Goal: Complete application form: Complete application form

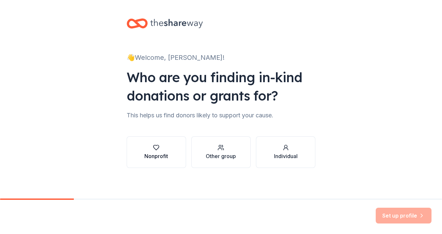
click at [160, 157] on div "Nonprofit" at bounding box center [156, 156] width 24 height 8
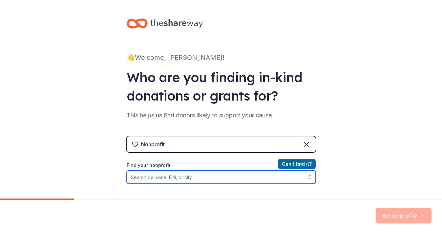
click at [211, 176] on input "Find your nonprofit" at bounding box center [221, 176] width 189 height 13
type input "sensory forest"
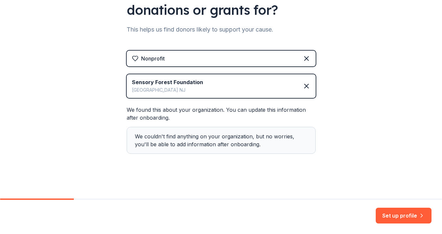
scroll to position [86, 0]
click at [397, 212] on button "Set up profile" at bounding box center [404, 215] width 56 height 16
click at [229, 92] on div "Sensory Forest Foundation East Hanover NJ" at bounding box center [221, 86] width 189 height 24
click at [385, 210] on div "Set up profile" at bounding box center [404, 215] width 56 height 16
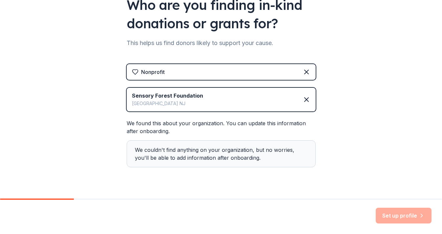
scroll to position [76, 0]
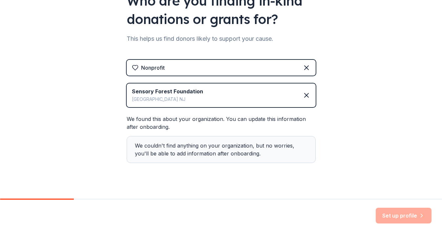
click at [218, 96] on div "Sensory Forest Foundation East Hanover NJ" at bounding box center [221, 95] width 189 height 24
click at [270, 91] on div "Sensory Forest Foundation East Hanover NJ" at bounding box center [221, 95] width 189 height 24
click at [231, 153] on div "We couldn't find anything on your organization, but no worries, you'll be able …" at bounding box center [221, 149] width 189 height 27
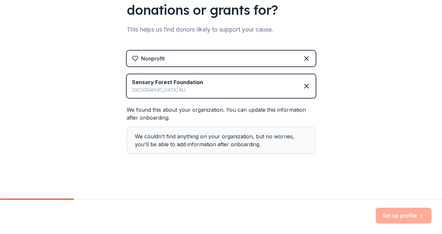
scroll to position [86, 0]
click at [402, 202] on div "Set up profile" at bounding box center [221, 216] width 442 height 34
click at [402, 213] on div "Set up profile" at bounding box center [404, 215] width 56 height 16
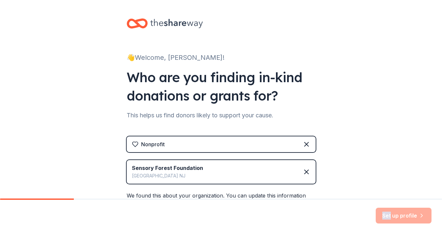
scroll to position [-7, 0]
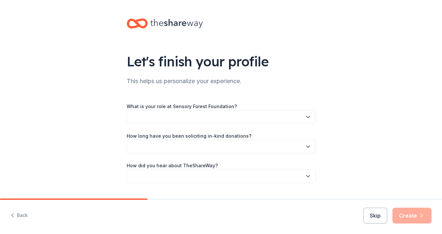
click at [190, 110] on button "button" at bounding box center [221, 117] width 189 height 14
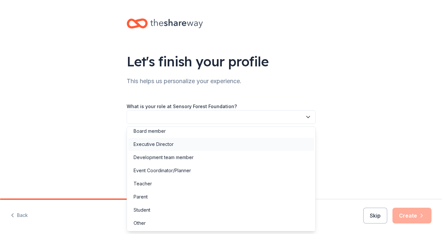
scroll to position [4, 0]
click at [160, 143] on div "Executive Director" at bounding box center [154, 144] width 40 height 8
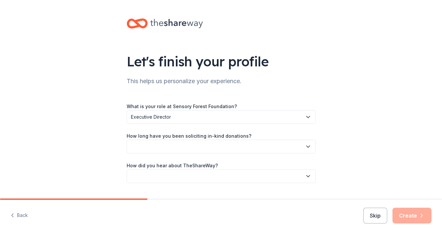
click at [164, 141] on button "button" at bounding box center [221, 146] width 189 height 14
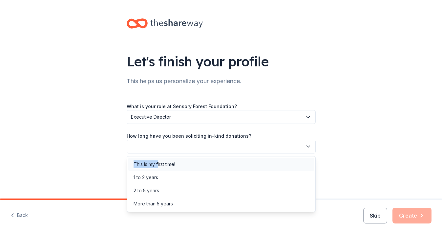
click at [158, 160] on div "This is my first time!" at bounding box center [221, 163] width 186 height 13
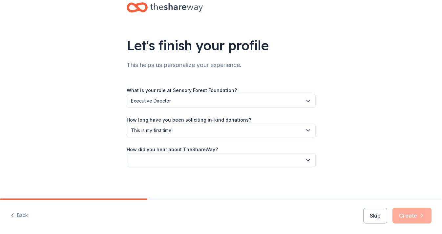
scroll to position [16, 0]
click at [160, 157] on button "button" at bounding box center [221, 160] width 189 height 14
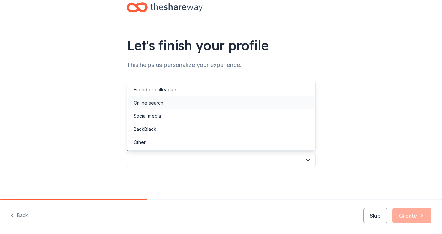
click at [156, 103] on div "Online search" at bounding box center [149, 103] width 30 height 8
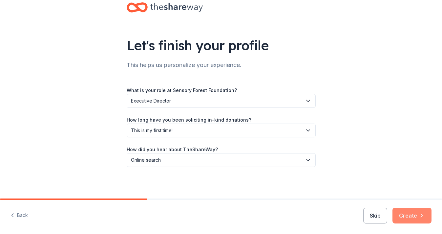
click at [412, 217] on button "Create" at bounding box center [411, 215] width 39 height 16
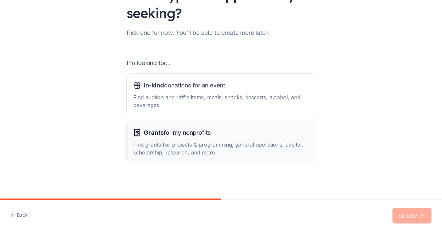
scroll to position [67, 0]
click at [232, 95] on div "Find auction and raffle items, meals, snacks, desserts, alcohol, and beverages." at bounding box center [221, 101] width 176 height 16
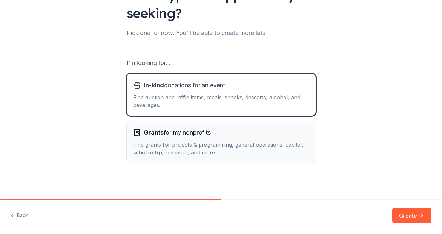
click at [232, 140] on div "Grants for my nonprofits Find grants for projects & programming, general operat…" at bounding box center [221, 141] width 176 height 29
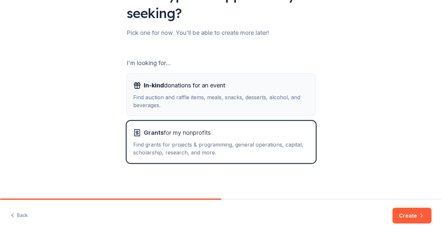
click at [259, 104] on div "Find auction and raffle items, meals, snacks, desserts, alcohol, and beverages." at bounding box center [221, 101] width 176 height 16
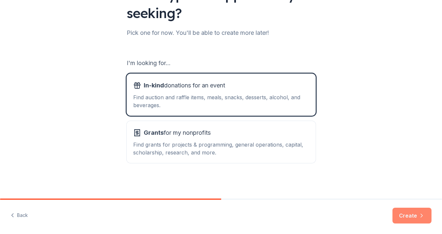
click at [402, 215] on button "Create" at bounding box center [411, 215] width 39 height 16
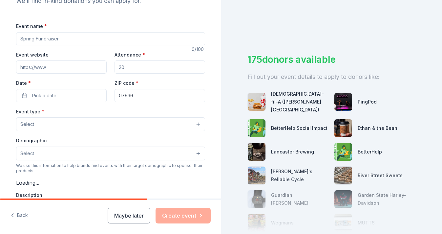
scroll to position [80, 0]
click at [79, 68] on input "Event website" at bounding box center [61, 66] width 91 height 13
type input "www.thesensoryforest.com"
click at [129, 65] on input "Attendance *" at bounding box center [160, 66] width 91 height 13
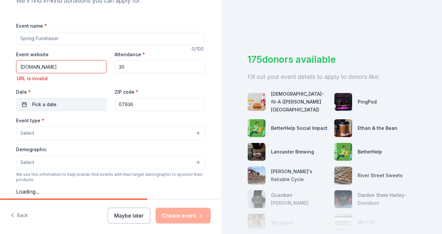
type input "30"
click at [63, 100] on button "Pick a date" at bounding box center [61, 104] width 91 height 13
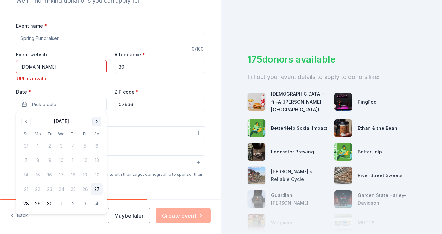
click at [97, 120] on button "Go to next month" at bounding box center [96, 120] width 9 height 9
click at [97, 121] on button "Go to next month" at bounding box center [96, 120] width 9 height 9
click at [97, 175] on button "15" at bounding box center [97, 175] width 12 height 12
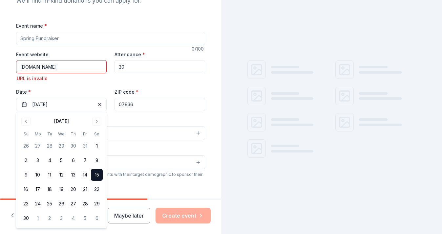
click at [153, 123] on div "Event type * Select" at bounding box center [110, 128] width 189 height 24
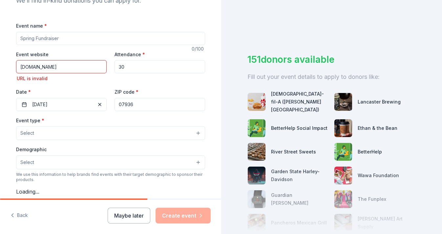
click at [88, 133] on button "Select" at bounding box center [110, 133] width 189 height 14
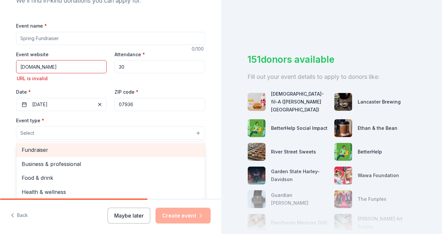
click at [58, 147] on span "Fundraiser" at bounding box center [111, 149] width 178 height 9
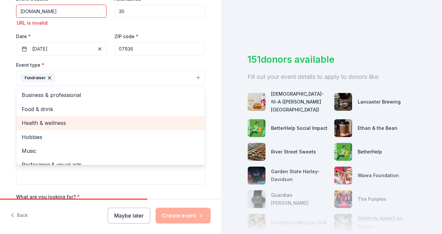
scroll to position [0, 0]
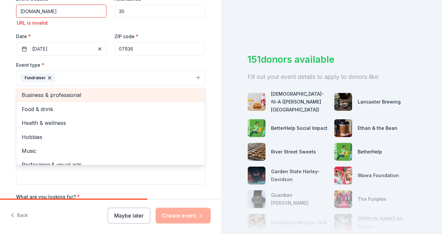
click at [72, 88] on div "Business & professional" at bounding box center [110, 95] width 188 height 14
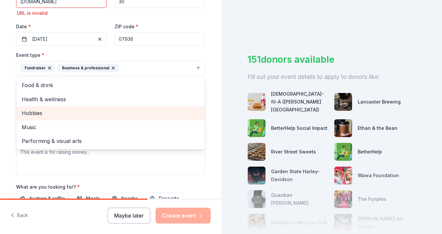
scroll to position [147, 0]
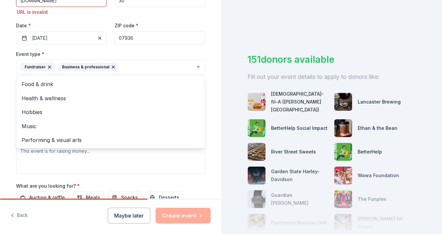
click at [111, 65] on icon "button" at bounding box center [113, 66] width 5 height 5
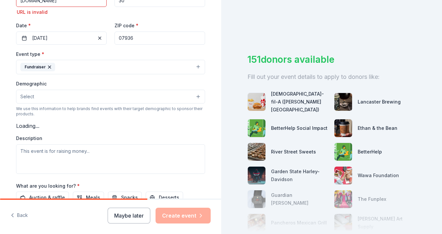
click at [66, 101] on button "Select" at bounding box center [110, 97] width 189 height 14
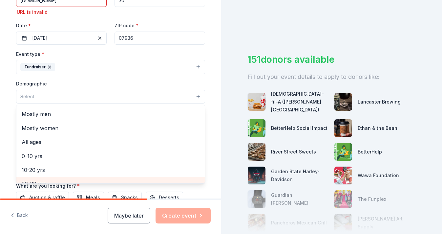
scroll to position [12, 0]
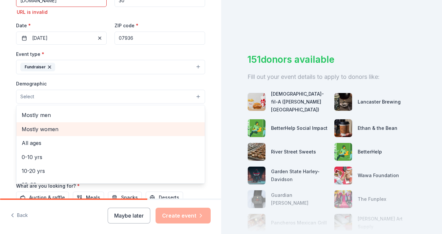
click at [46, 128] on span "Mostly women" at bounding box center [111, 129] width 178 height 9
click at [46, 129] on span "0-10 yrs" at bounding box center [111, 130] width 178 height 9
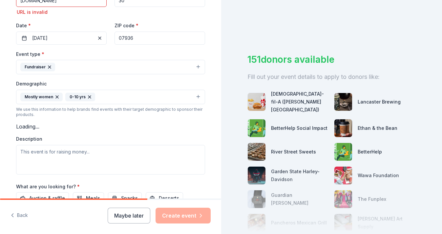
click at [58, 95] on icon "button" at bounding box center [56, 96] width 5 height 5
click at [87, 94] on button "0-10 yrs" at bounding box center [110, 97] width 189 height 14
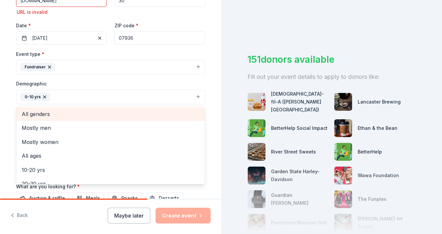
click at [51, 114] on span "All genders" at bounding box center [111, 114] width 178 height 9
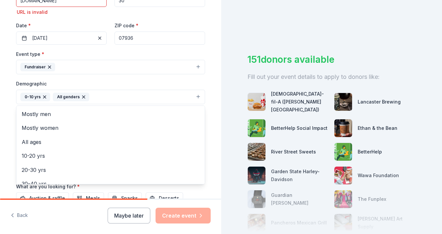
click at [47, 94] on div "0-10 yrs" at bounding box center [35, 97] width 30 height 9
click at [45, 96] on icon "button" at bounding box center [44, 96] width 5 height 5
click at [5, 130] on div "Tell us about your event. We'll find in-kind donations you can apply for. Event…" at bounding box center [110, 69] width 221 height 432
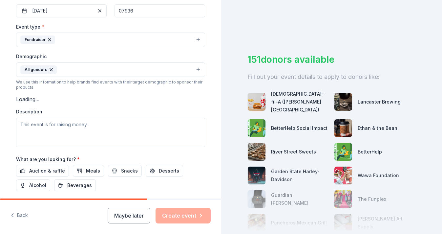
scroll to position [175, 0]
click at [59, 125] on textarea at bounding box center [110, 132] width 189 height 30
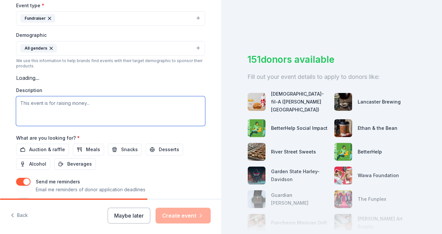
scroll to position [196, 0]
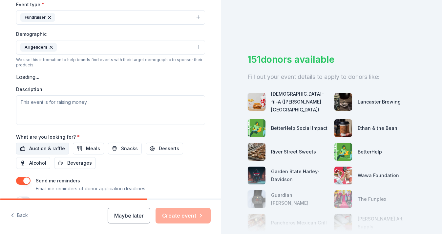
click at [45, 147] on span "Auction & raffle" at bounding box center [47, 148] width 36 height 8
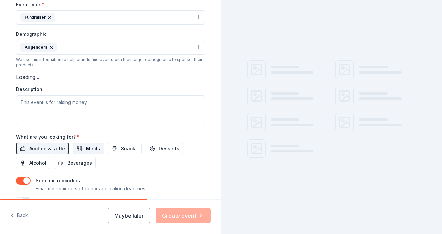
click at [76, 147] on button "Meals" at bounding box center [88, 148] width 31 height 12
click at [121, 145] on span "Snacks" at bounding box center [129, 148] width 17 height 8
click at [160, 142] on button "Desserts" at bounding box center [164, 148] width 37 height 12
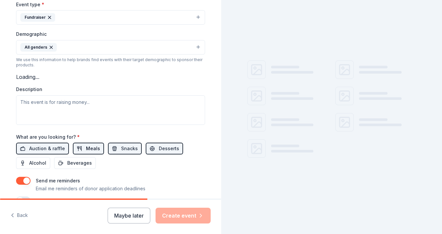
click at [94, 144] on span "Meals" at bounding box center [93, 148] width 14 height 8
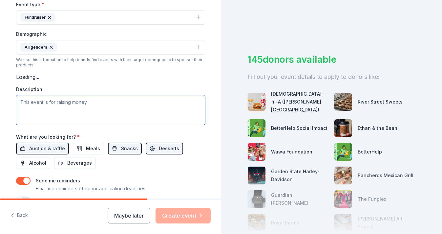
click at [59, 102] on textarea at bounding box center [110, 110] width 189 height 30
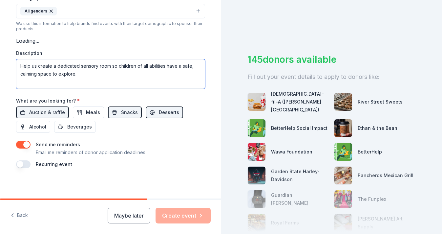
scroll to position [0, 0]
type textarea "Help us create a dedicated sensory room so children of all abilities have a saf…"
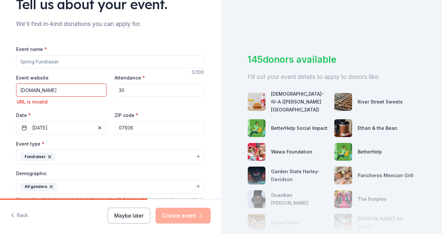
scroll to position [56, 0]
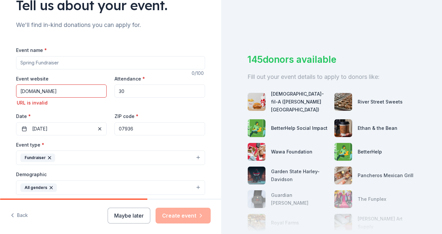
click at [84, 91] on input "www.thesensoryforest.com" at bounding box center [61, 90] width 91 height 13
drag, startPoint x: 85, startPoint y: 90, endPoint x: -9, endPoint y: 89, distance: 93.8
click at [0, 89] on html "Tell us about your event. We'll find in-kind donations you can apply for. Event…" at bounding box center [221, 117] width 442 height 234
click at [74, 95] on input "Event website" at bounding box center [61, 90] width 91 height 13
paste input "[URL][DOMAIN_NAME]"
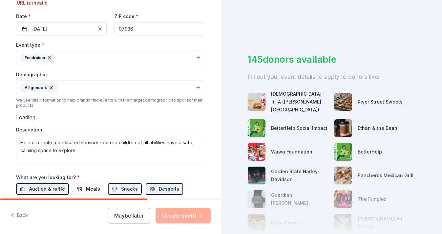
scroll to position [175, 0]
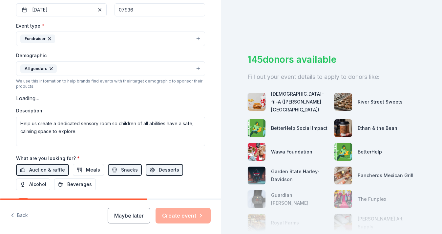
type input "[URL][DOMAIN_NAME]"
click at [88, 40] on div "Fundraiser" at bounding box center [110, 38] width 189 height 14
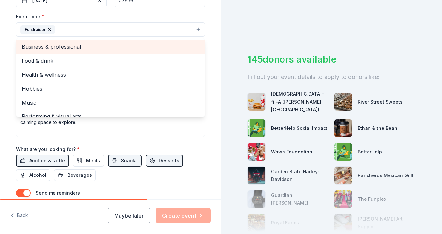
click at [87, 43] on span "Business & professional" at bounding box center [111, 46] width 178 height 9
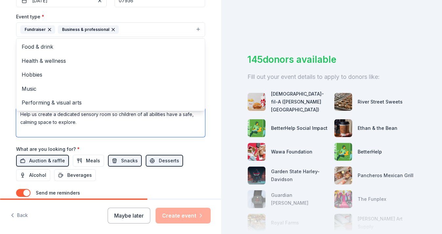
click at [93, 125] on textarea "Help us create a dedicated sensory room so children of all abilities have a saf…" at bounding box center [110, 122] width 189 height 30
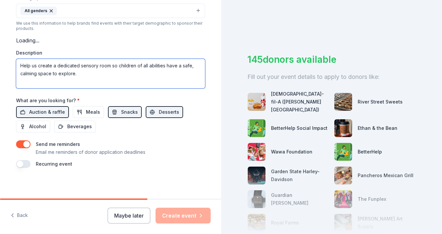
scroll to position [223, 0]
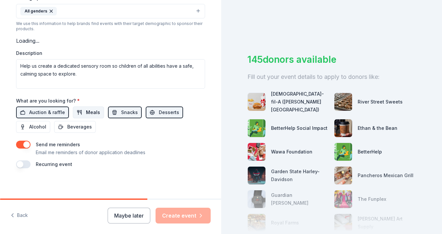
click at [86, 113] on span "Meals" at bounding box center [93, 112] width 14 height 8
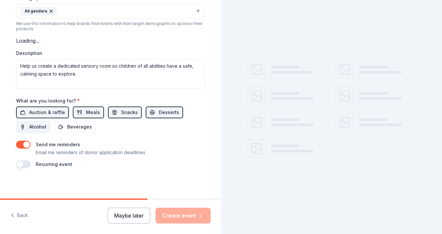
click at [40, 126] on span "Alcohol" at bounding box center [37, 127] width 17 height 8
click at [49, 125] on button "Alcohol" at bounding box center [33, 127] width 34 height 12
click at [63, 126] on button "Beverages" at bounding box center [75, 127] width 42 height 12
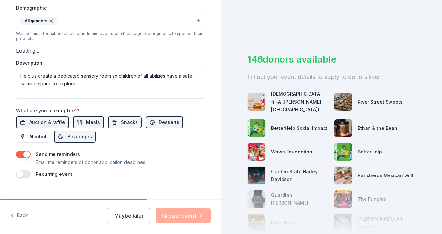
scroll to position [0, 0]
click at [136, 210] on button "Maybe later" at bounding box center [129, 215] width 43 height 16
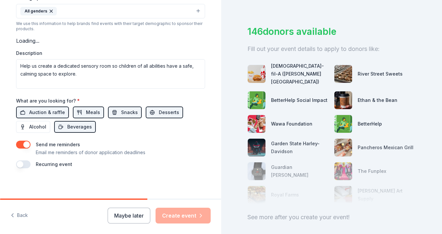
scroll to position [29, 0]
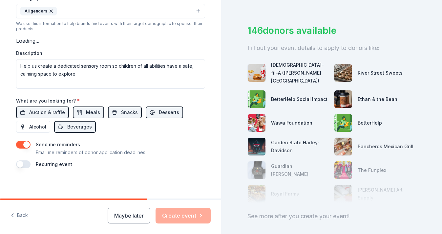
click at [285, 71] on div "[DEMOGRAPHIC_DATA]-fil-A ([PERSON_NAME][GEOGRAPHIC_DATA])" at bounding box center [300, 73] width 58 height 24
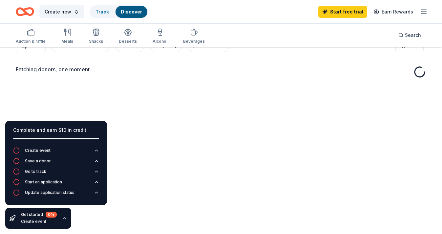
scroll to position [16, 0]
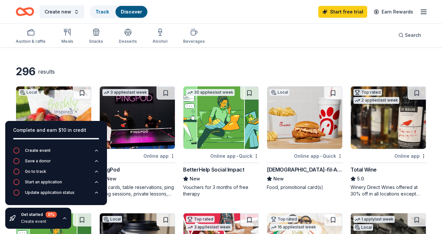
click at [55, 180] on div "Start an application" at bounding box center [43, 181] width 37 height 5
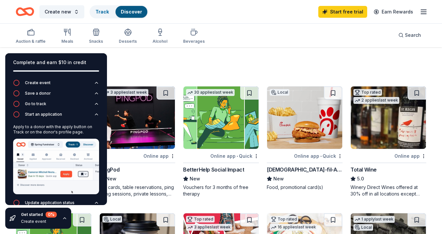
click at [132, 73] on div "296 results" at bounding box center [95, 71] width 159 height 13
click at [295, 102] on img at bounding box center [304, 117] width 75 height 62
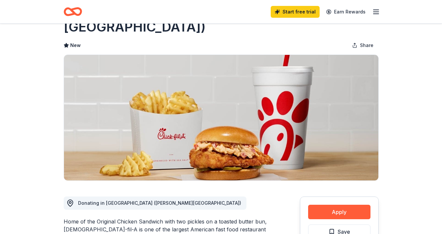
scroll to position [77, 0]
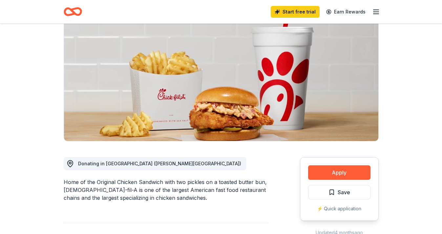
click at [341, 163] on div "Apply Save ⚡️ Quick application" at bounding box center [339, 189] width 79 height 64
click at [341, 165] on button "Apply" at bounding box center [339, 172] width 62 height 14
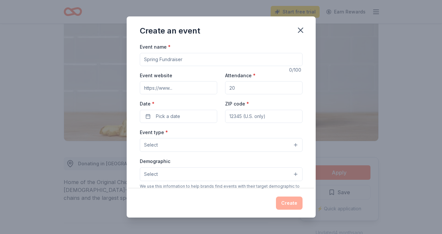
click at [187, 59] on input "Event name *" at bounding box center [221, 59] width 163 height 13
type input "Friendsgiving in the Forest"
click at [176, 87] on input "Event website" at bounding box center [178, 87] width 77 height 13
paste input "[URL][DOMAIN_NAME]"
type input "[URL][DOMAIN_NAME]"
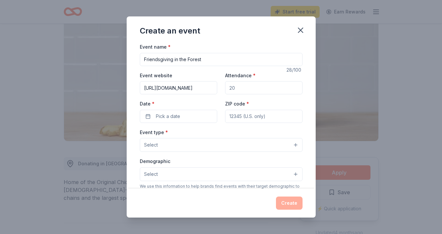
click at [241, 86] on input "Attendance *" at bounding box center [263, 87] width 77 height 13
type input "30"
click at [180, 114] on button "Pick a date" at bounding box center [178, 116] width 77 height 13
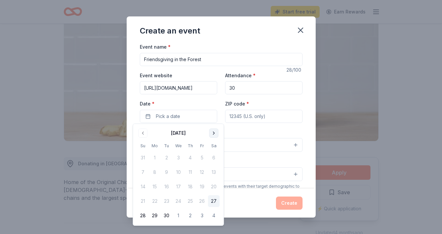
click at [214, 137] on button "Go to next month" at bounding box center [213, 132] width 9 height 9
click at [214, 135] on button "Go to next month" at bounding box center [213, 132] width 9 height 9
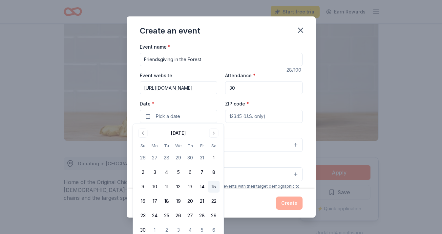
click at [213, 185] on button "15" at bounding box center [214, 186] width 12 height 12
click at [243, 120] on input "ZIP code *" at bounding box center [263, 116] width 77 height 13
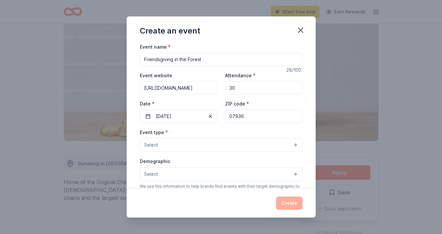
type input "07936"
click at [215, 136] on div "Event type * Select" at bounding box center [221, 140] width 163 height 24
click at [215, 138] on button "Select" at bounding box center [221, 145] width 163 height 14
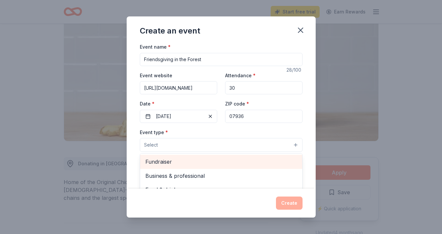
click at [184, 166] on div "Fundraiser" at bounding box center [221, 162] width 162 height 14
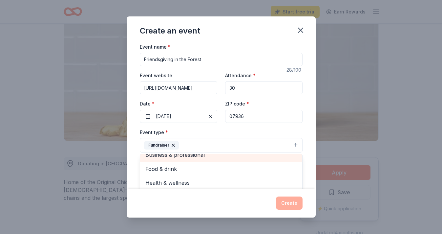
scroll to position [7, 0]
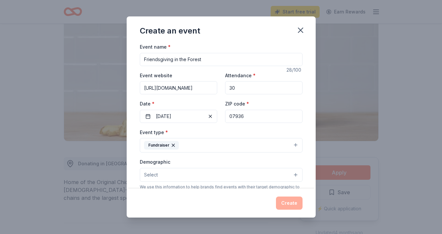
click at [206, 143] on button "Fundraiser" at bounding box center [221, 145] width 163 height 14
click at [221, 130] on div "Event type * Fundraiser" at bounding box center [221, 140] width 163 height 25
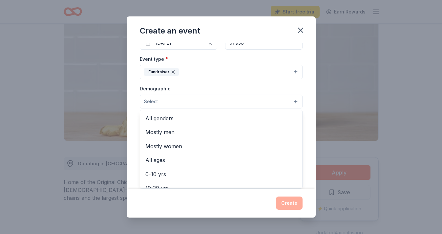
click at [184, 98] on button "Select" at bounding box center [221, 101] width 163 height 14
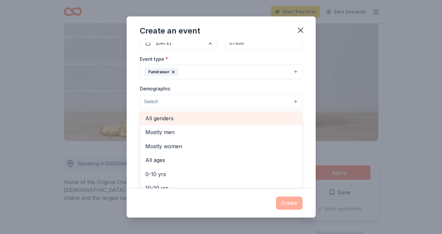
click at [166, 119] on span "All genders" at bounding box center [221, 118] width 152 height 9
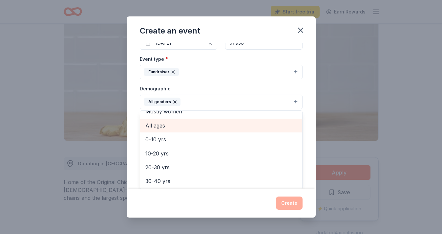
click at [144, 124] on div "All ages" at bounding box center [221, 125] width 162 height 14
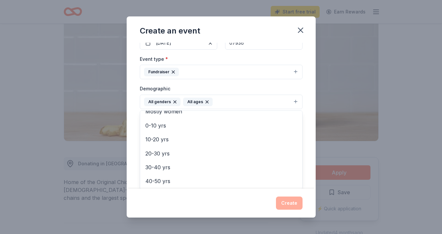
click at [213, 82] on div "Event type * Fundraiser Demographic All genders All ages Mostly men Mostly wome…" at bounding box center [221, 117] width 163 height 124
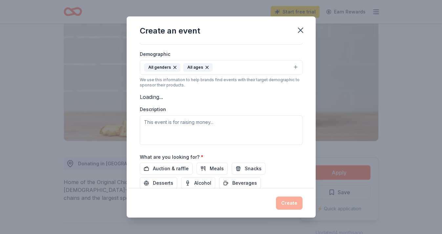
scroll to position [114, 0]
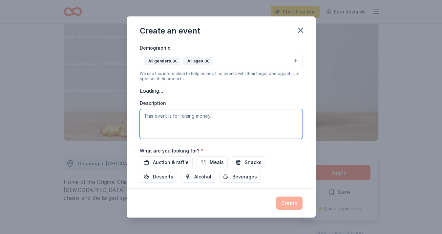
click at [191, 116] on textarea at bounding box center [221, 124] width 163 height 30
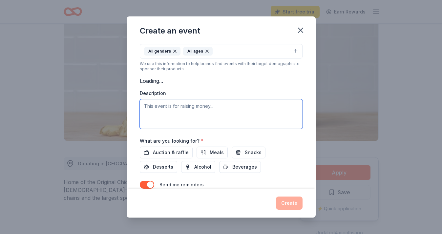
scroll to position [125, 0]
click at [215, 110] on textarea at bounding box center [221, 113] width 163 height 30
paste textarea "Lo ipsu do Sita Conse, adi E se doe tempori ut Lab Etdolor Magnaa en Adminimv, …"
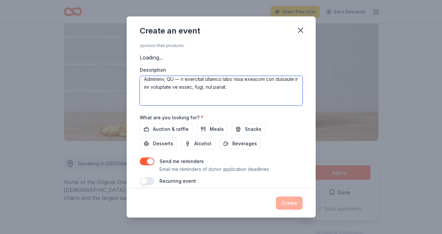
scroll to position [5, 0]
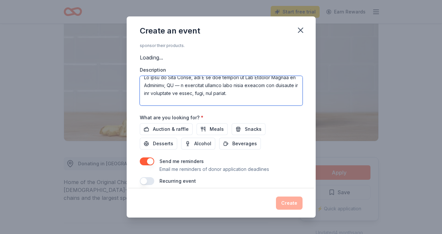
click at [165, 85] on textarea at bounding box center [221, 91] width 163 height 30
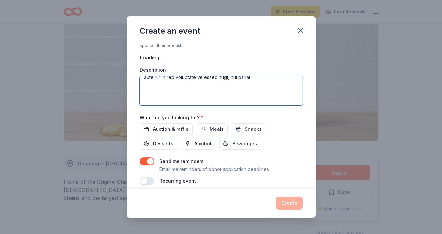
scroll to position [33, 0]
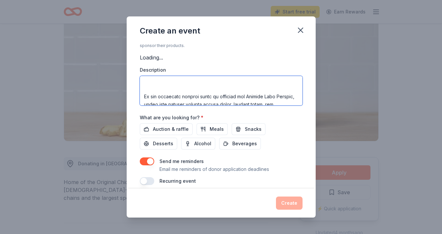
click at [145, 96] on textarea at bounding box center [221, 91] width 163 height 30
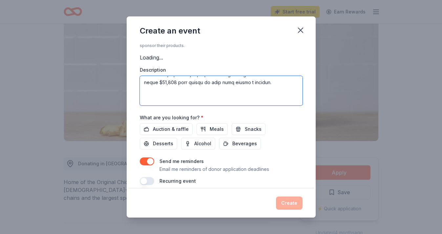
scroll to position [78, 0]
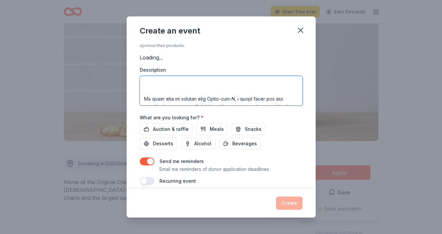
click at [145, 98] on textarea at bounding box center [221, 91] width 163 height 30
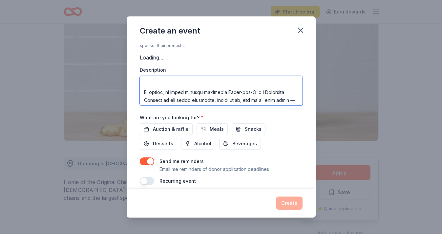
scroll to position [164, 0]
click at [142, 98] on textarea at bounding box center [221, 91] width 163 height 30
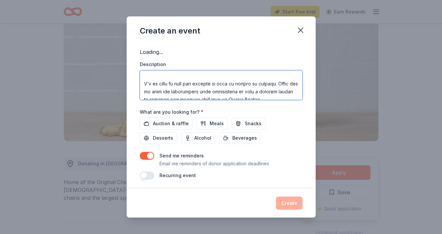
scroll to position [209, 0]
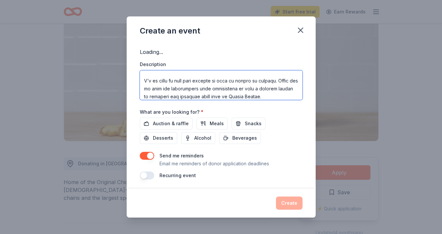
click at [143, 88] on textarea at bounding box center [221, 85] width 163 height 30
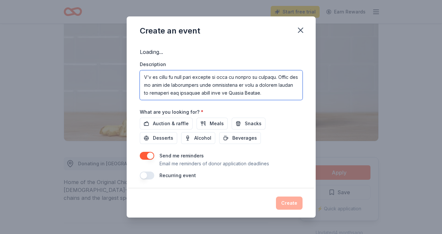
scroll to position [205, 0]
type textarea "Lo ipsu do Sita Conse, adi E se doe tempori ut Lab Etdolor Magnaa en Admi Venia…"
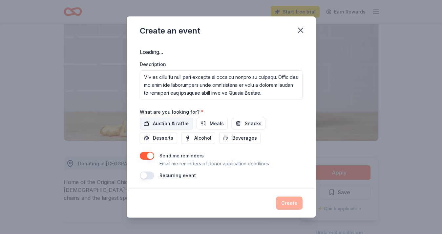
click at [184, 123] on span "Auction & raffle" at bounding box center [171, 123] width 36 height 8
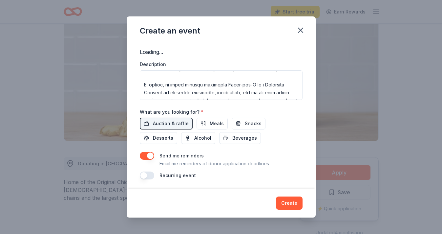
scroll to position [152, 0]
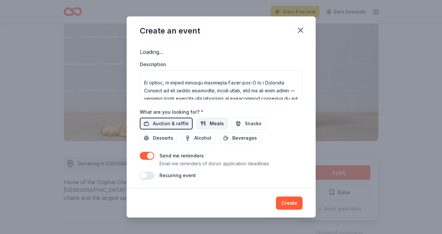
click at [210, 119] on span "Meals" at bounding box center [217, 123] width 14 height 8
click at [245, 119] on span "Snacks" at bounding box center [253, 123] width 17 height 8
click at [177, 132] on button "Desserts" at bounding box center [158, 138] width 37 height 12
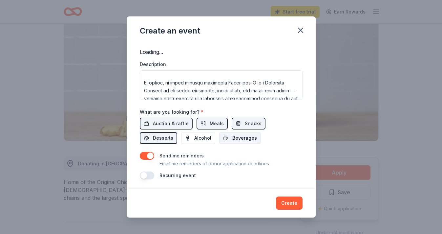
click at [232, 134] on span "Beverages" at bounding box center [244, 138] width 25 height 8
click at [290, 199] on button "Create" at bounding box center [289, 202] width 27 height 13
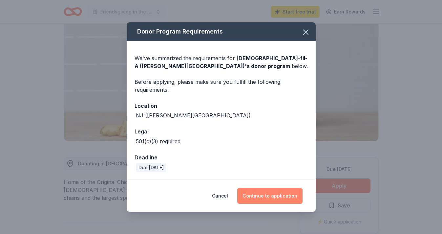
click at [269, 193] on button "Continue to application" at bounding box center [269, 196] width 65 height 16
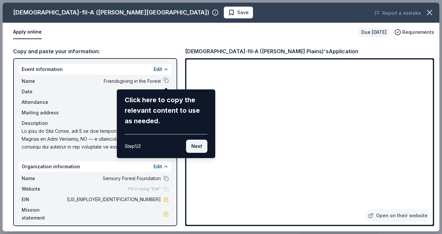
click at [200, 148] on button "Next" at bounding box center [196, 145] width 21 height 13
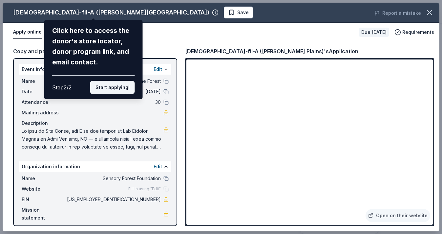
click at [109, 81] on button "Start applying!" at bounding box center [112, 87] width 45 height 13
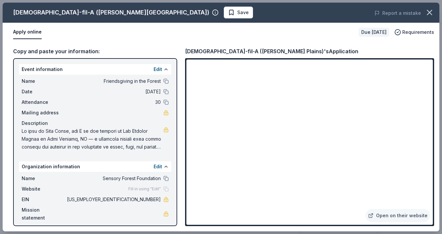
click at [367, 53] on div "[DEMOGRAPHIC_DATA]-fil-A ([PERSON_NAME] Plains)'s Application" at bounding box center [309, 51] width 249 height 9
click at [349, 40] on div "Apply online Due [DATE] Requirements" at bounding box center [221, 32] width 437 height 19
click at [389, 49] on div "[DEMOGRAPHIC_DATA]-fil-A ([PERSON_NAME] Plains)'s Application" at bounding box center [309, 51] width 249 height 9
